Goal: Transaction & Acquisition: Purchase product/service

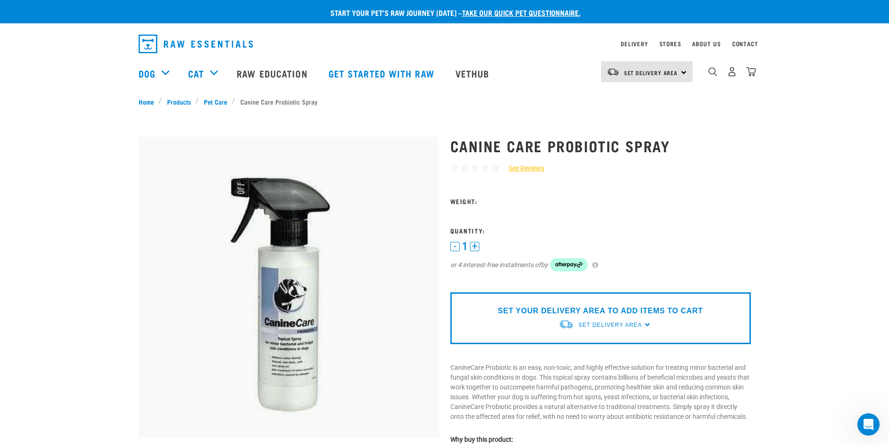
click at [645, 326] on div "SET YOUR DELIVERY AREA TO ADD ITEMS TO CART Set Delivery Area North Island Sout…" at bounding box center [600, 318] width 300 height 52
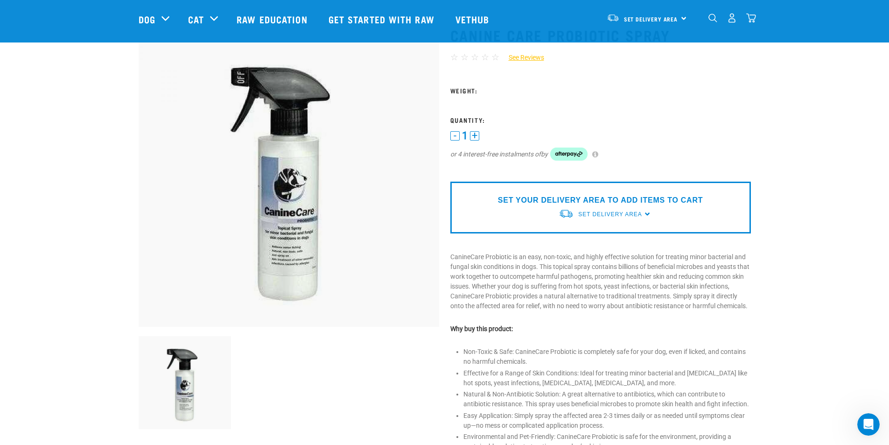
scroll to position [93, 0]
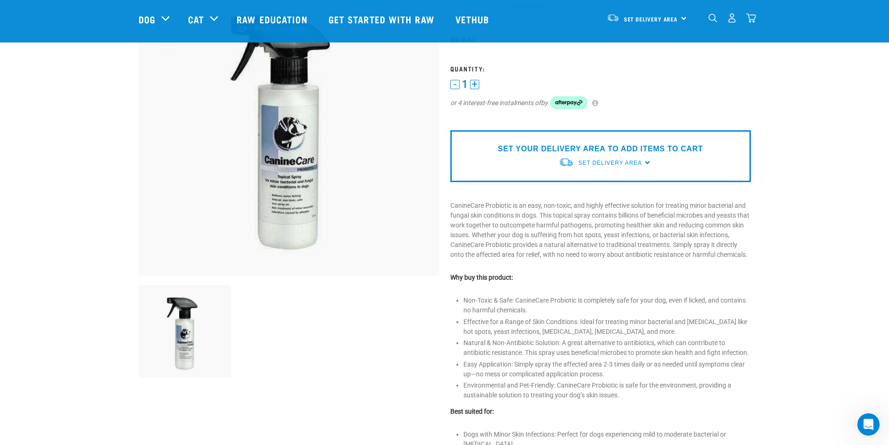
click at [643, 163] on div "SET YOUR DELIVERY AREA TO ADD ITEMS TO CART Set Delivery Area North Island Sout…" at bounding box center [600, 156] width 300 height 52
click at [628, 162] on span "Set Delivery Area" at bounding box center [609, 163] width 63 height 7
click at [582, 183] on link "[GEOGRAPHIC_DATA]" at bounding box center [604, 184] width 93 height 15
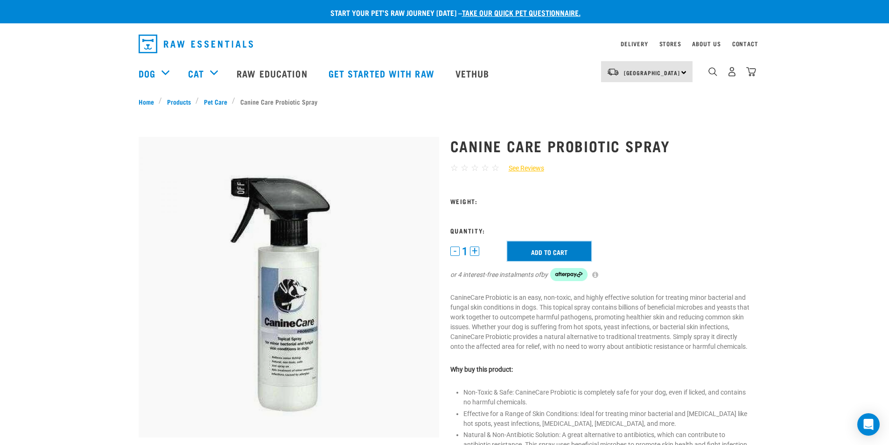
click at [548, 249] on input "Add to cart" at bounding box center [549, 251] width 84 height 20
click at [473, 251] on button "+" at bounding box center [474, 250] width 9 height 9
click at [534, 247] on input "Add to cart" at bounding box center [549, 251] width 84 height 20
click at [551, 255] on input "Add to cart" at bounding box center [549, 251] width 84 height 20
click at [476, 248] on button "+" at bounding box center [474, 250] width 9 height 9
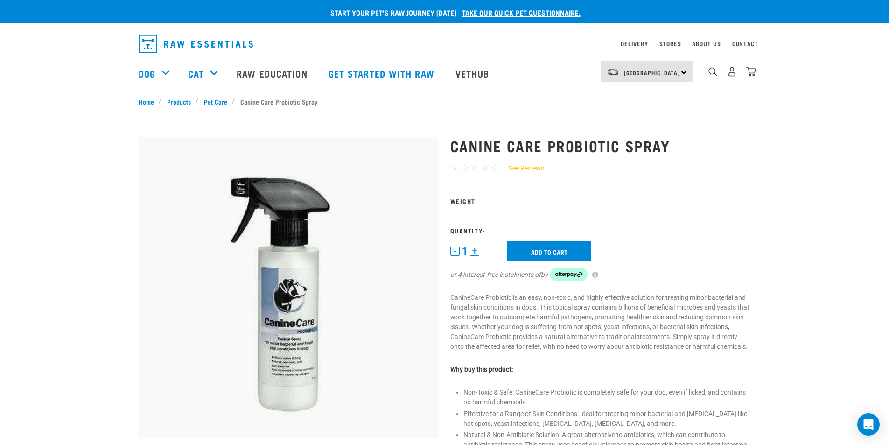
click at [474, 251] on button "+" at bounding box center [474, 250] width 9 height 9
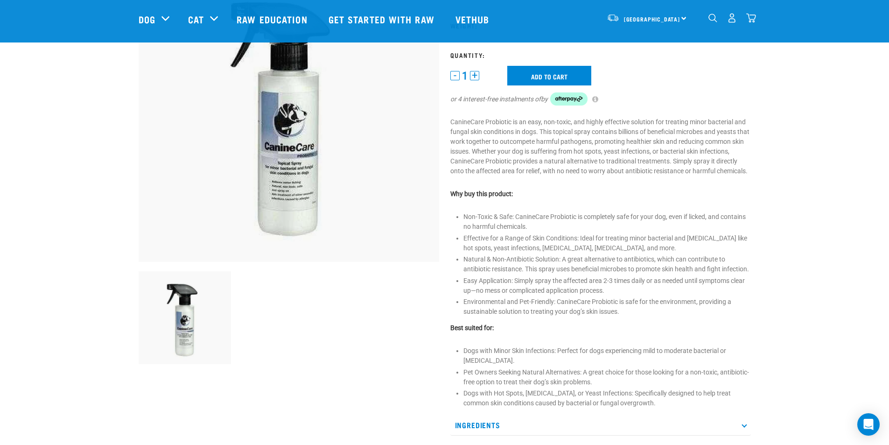
scroll to position [187, 0]
